Goal: Task Accomplishment & Management: Complete application form

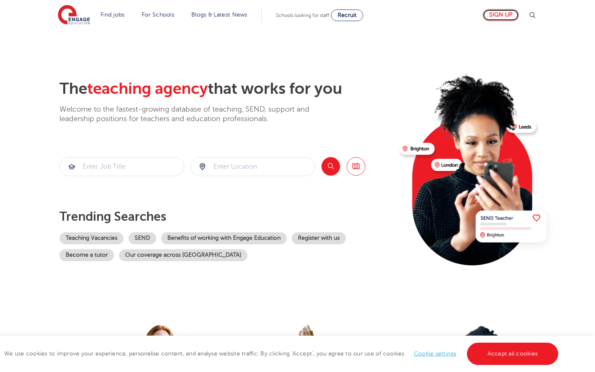
click at [500, 15] on link "Sign up" at bounding box center [501, 15] width 36 height 12
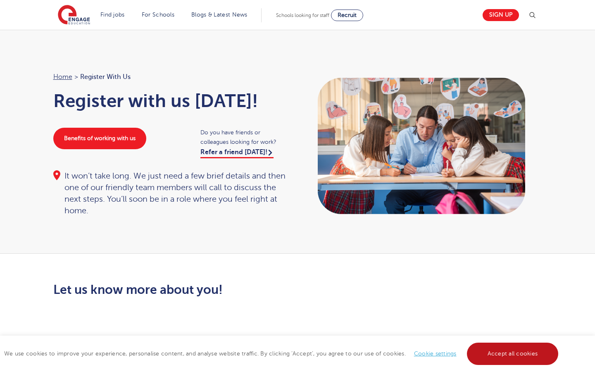
click at [507, 347] on link "Accept all cookies" at bounding box center [513, 353] width 92 height 22
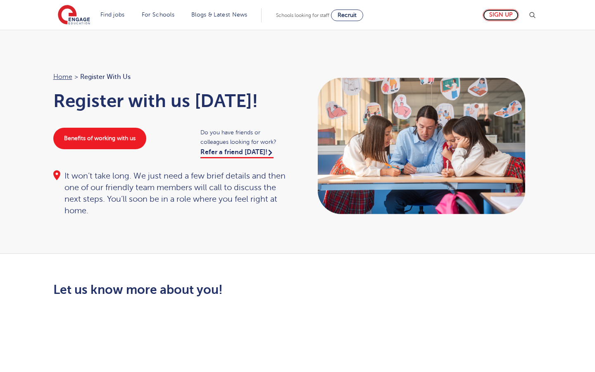
click at [504, 21] on link "Sign up" at bounding box center [501, 15] width 36 height 12
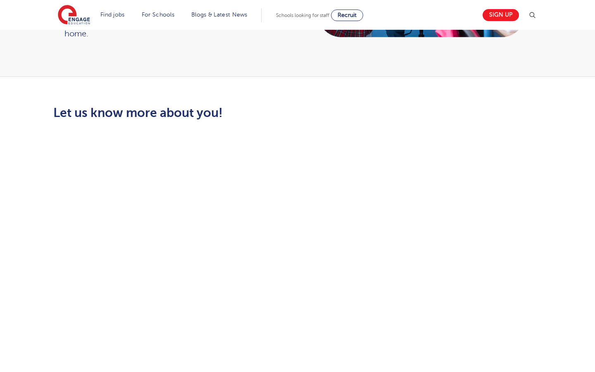
scroll to position [174, 0]
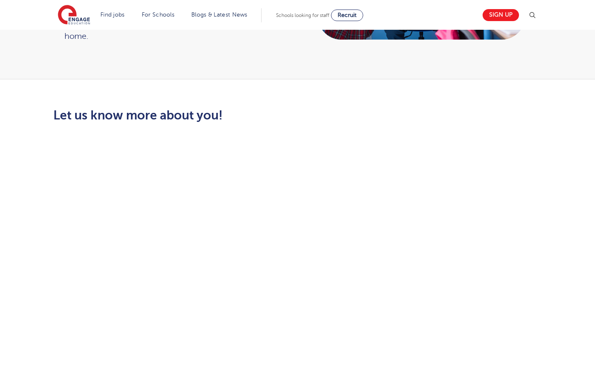
click at [536, 15] on img at bounding box center [532, 15] width 10 height 10
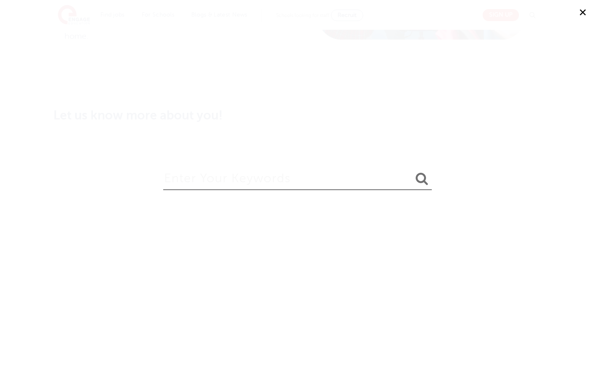
click at [542, 18] on div "✕" at bounding box center [297, 186] width 595 height 372
